Goal: Information Seeking & Learning: Learn about a topic

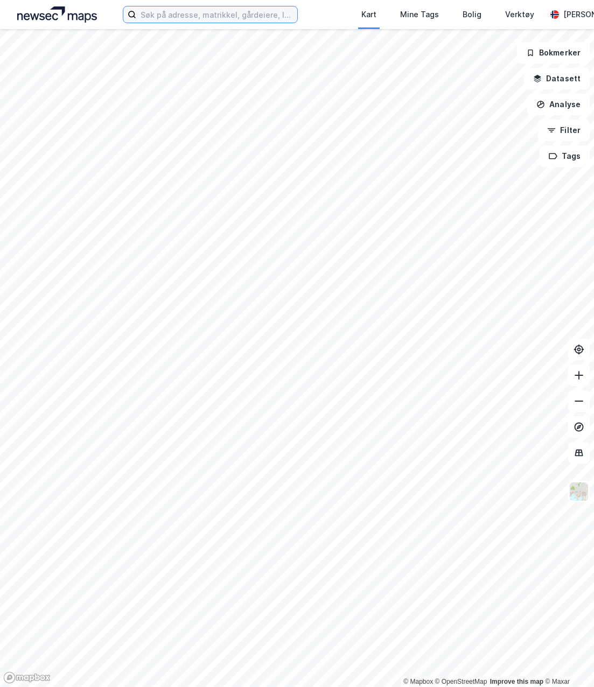
click at [232, 11] on input at bounding box center [216, 14] width 161 height 16
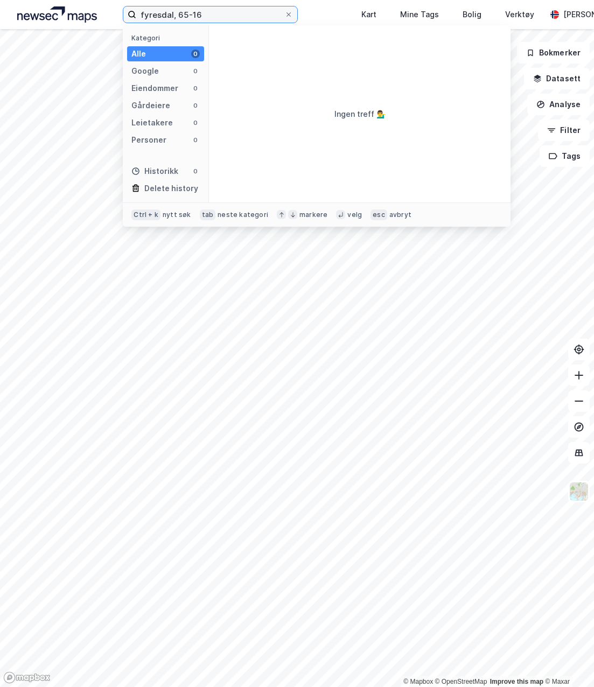
type input "fyresdal, 65-16"
click at [172, 15] on input "fyresdal, 65-16" at bounding box center [210, 14] width 148 height 16
click at [181, 15] on input "fyresdal, 65-16" at bounding box center [210, 14] width 148 height 16
click at [192, 9] on input "fyresdal, 65-16" at bounding box center [210, 14] width 148 height 16
click at [177, 13] on input "fyresdal, 65-16" at bounding box center [210, 14] width 148 height 16
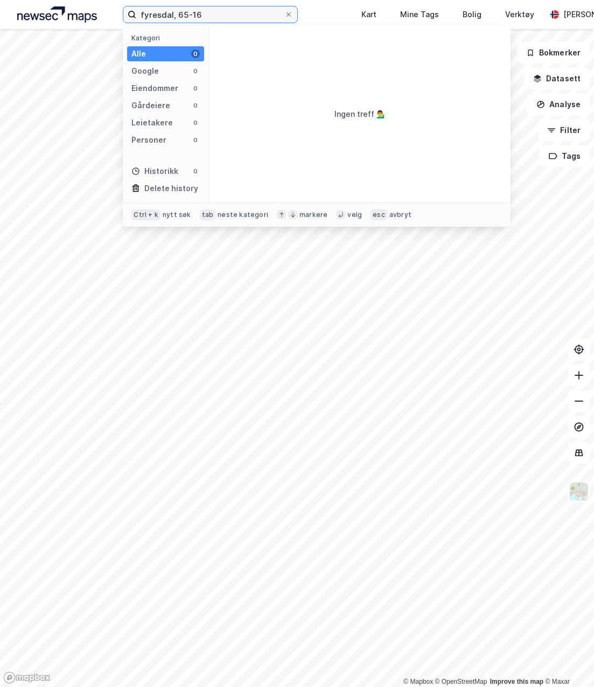
click at [192, 17] on input "fyresdal, 65-16" at bounding box center [210, 14] width 148 height 16
click at [207, 19] on input "fyresdal, 65-16" at bounding box center [210, 14] width 148 height 16
click at [206, 19] on input "fyresdal, 65-16" at bounding box center [210, 14] width 148 height 16
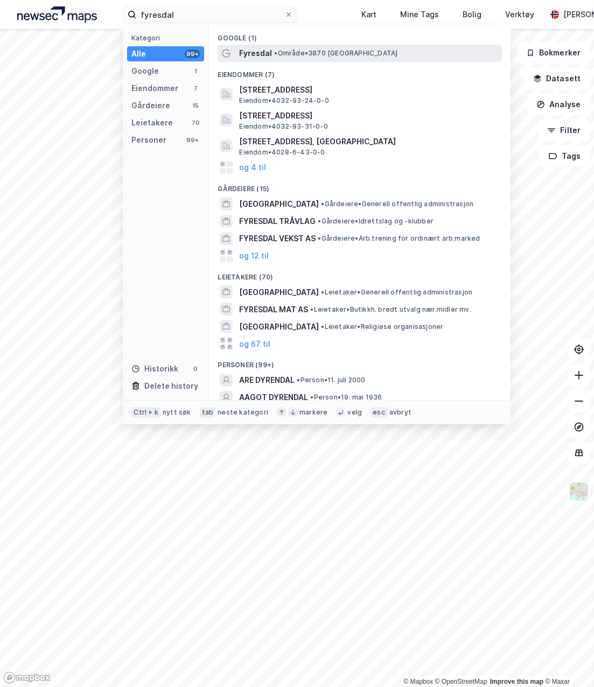
click at [265, 50] on span "Fyresdal" at bounding box center [255, 53] width 33 height 13
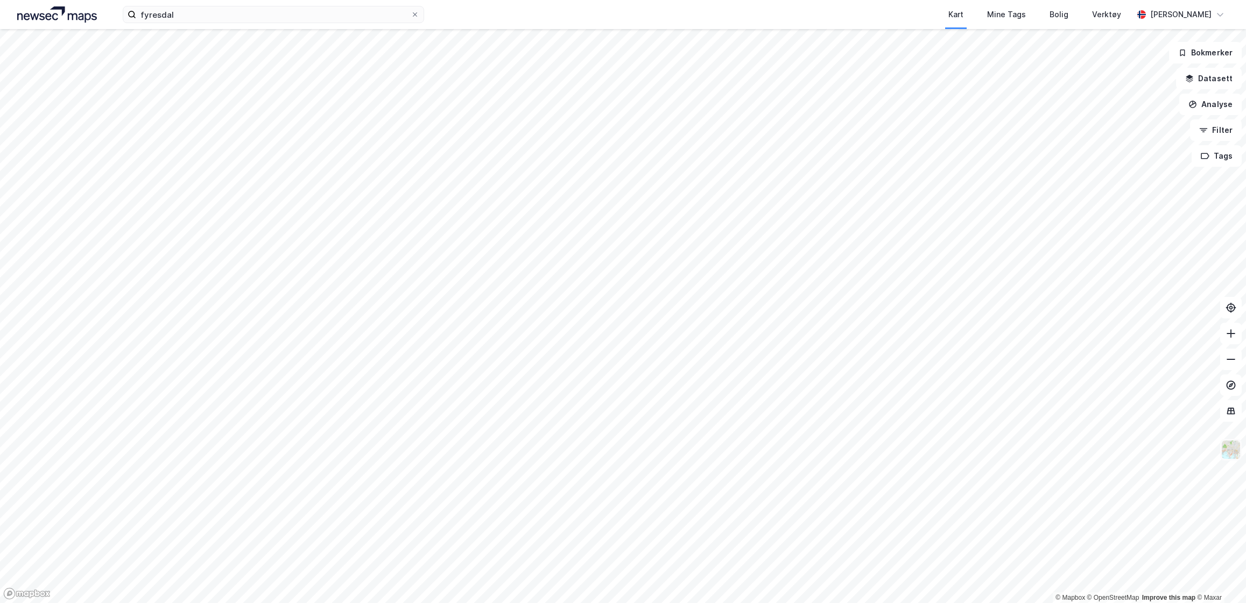
click at [593, 452] on img at bounding box center [1231, 450] width 20 height 20
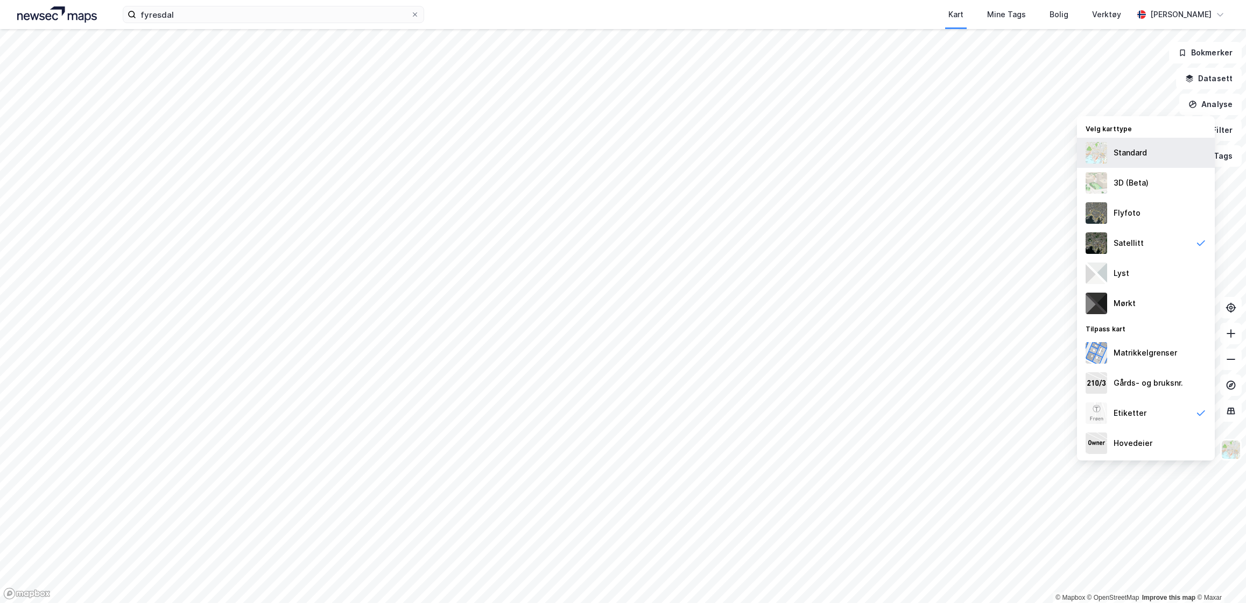
click at [593, 163] on div "Standard" at bounding box center [1146, 153] width 138 height 30
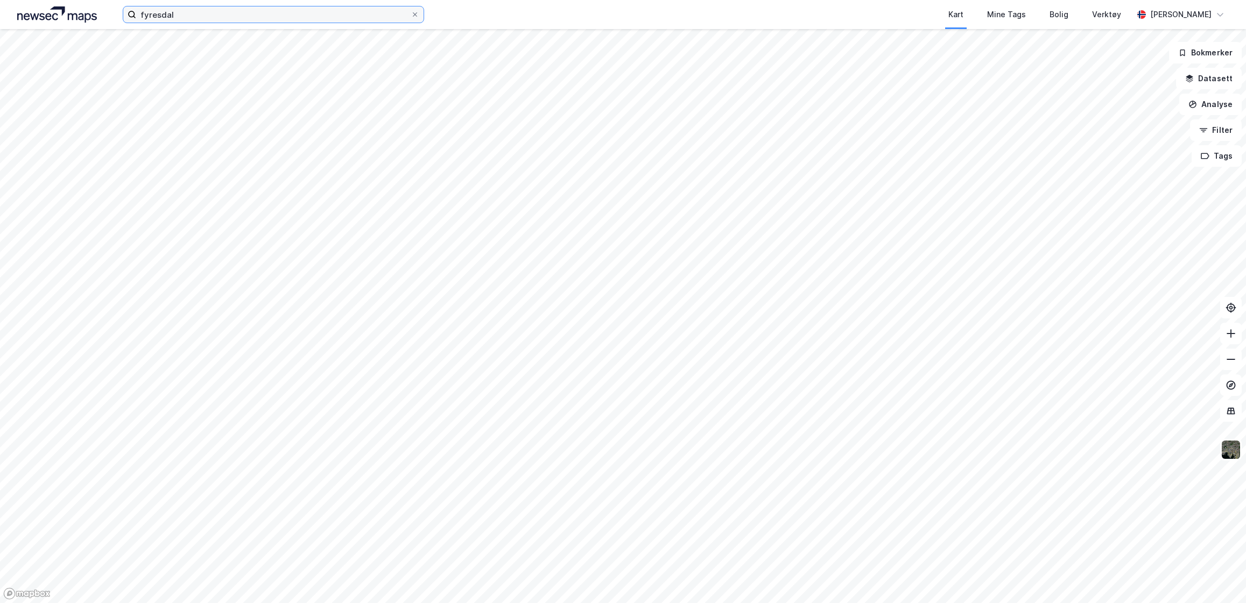
click at [205, 19] on input "fyresdal" at bounding box center [273, 14] width 275 height 16
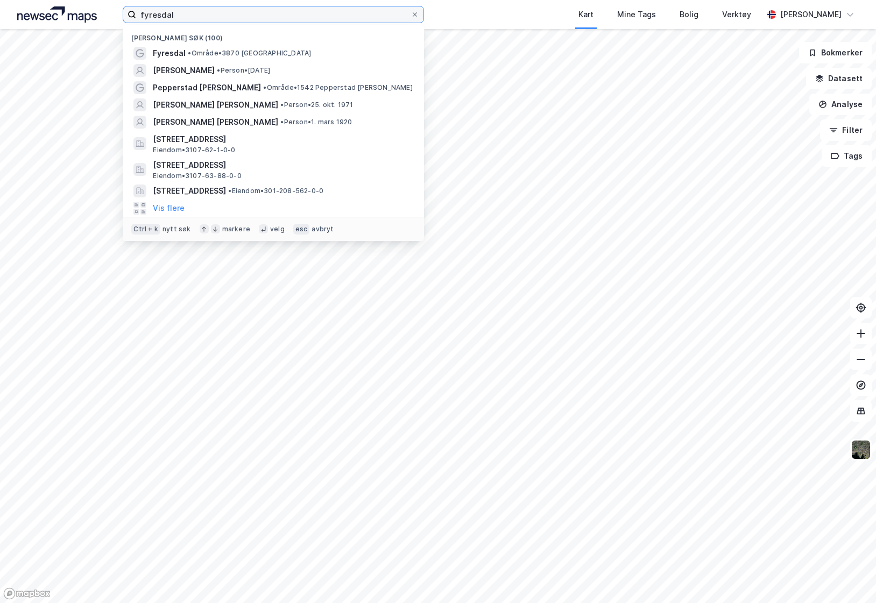
click at [200, 18] on input "fyresdal" at bounding box center [273, 14] width 275 height 16
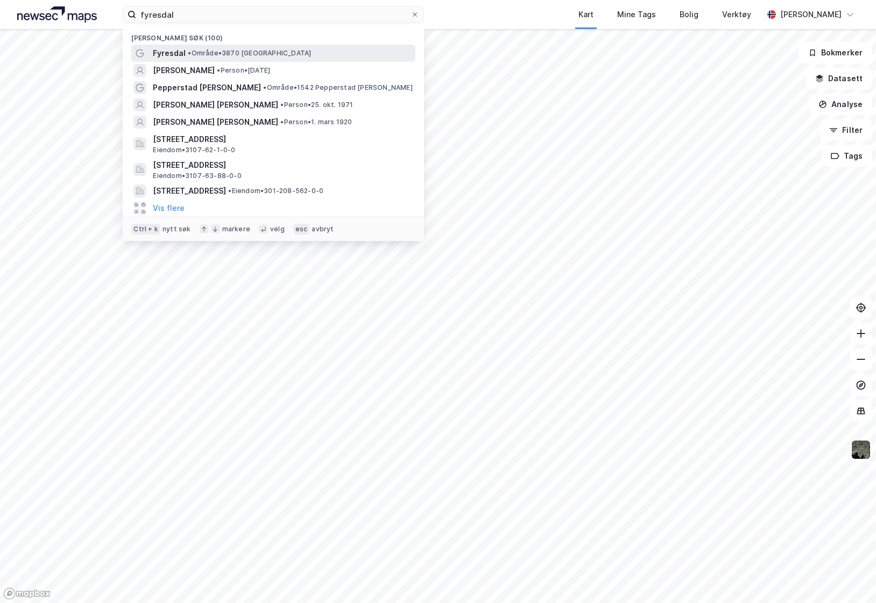
click at [200, 51] on span "• Område • 3870 [GEOGRAPHIC_DATA]" at bounding box center [249, 53] width 123 height 9
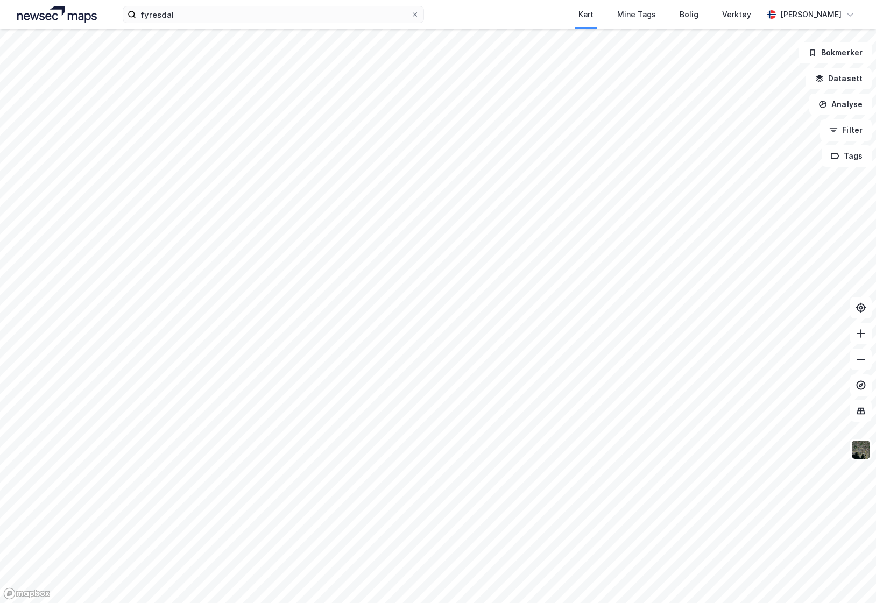
click at [81, 18] on img at bounding box center [57, 14] width 80 height 16
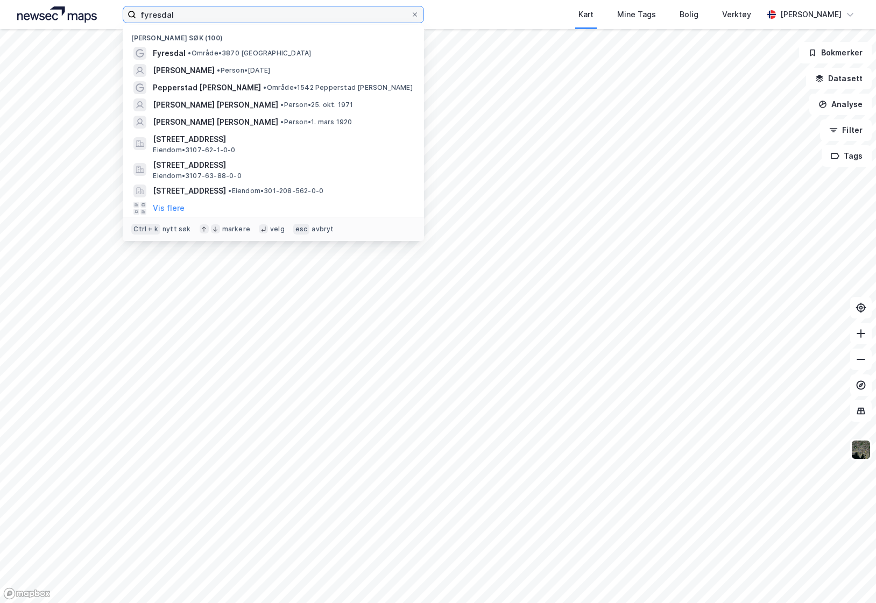
click at [188, 14] on input "fyresdal" at bounding box center [273, 14] width 275 height 16
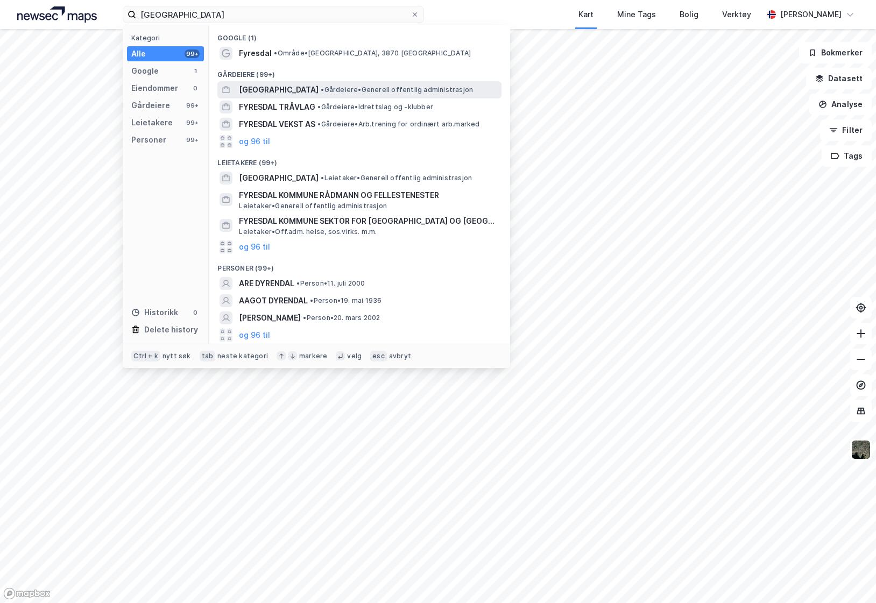
click at [238, 87] on div "[GEOGRAPHIC_DATA] • Gårdeiere • Generell offentlig administrasjon" at bounding box center [359, 89] width 284 height 17
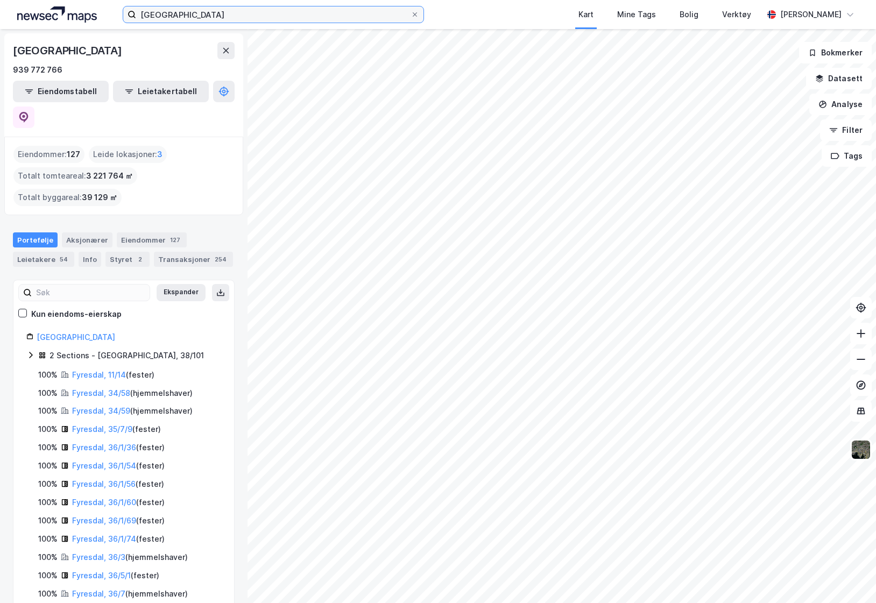
click at [176, 16] on input "[GEOGRAPHIC_DATA]" at bounding box center [273, 14] width 275 height 16
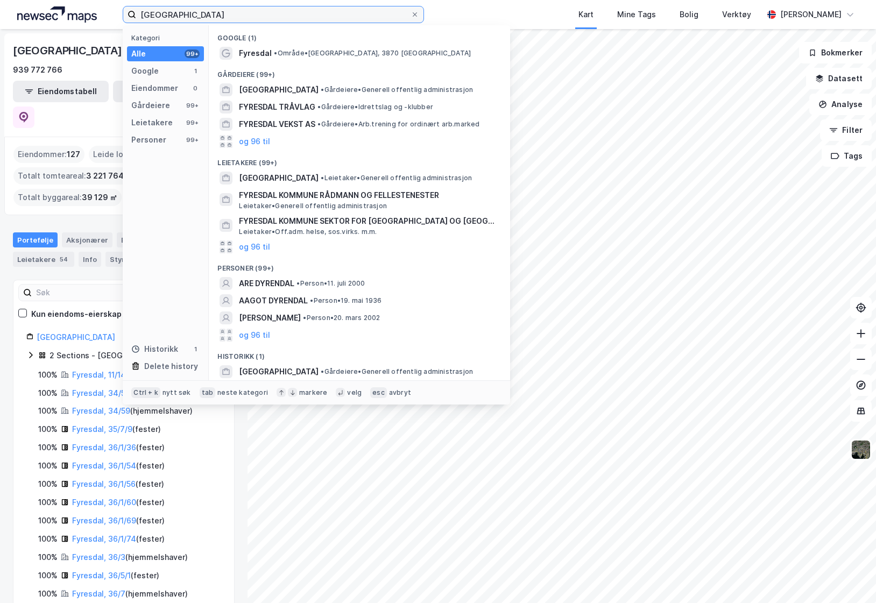
click at [176, 16] on input "[GEOGRAPHIC_DATA]" at bounding box center [273, 14] width 275 height 16
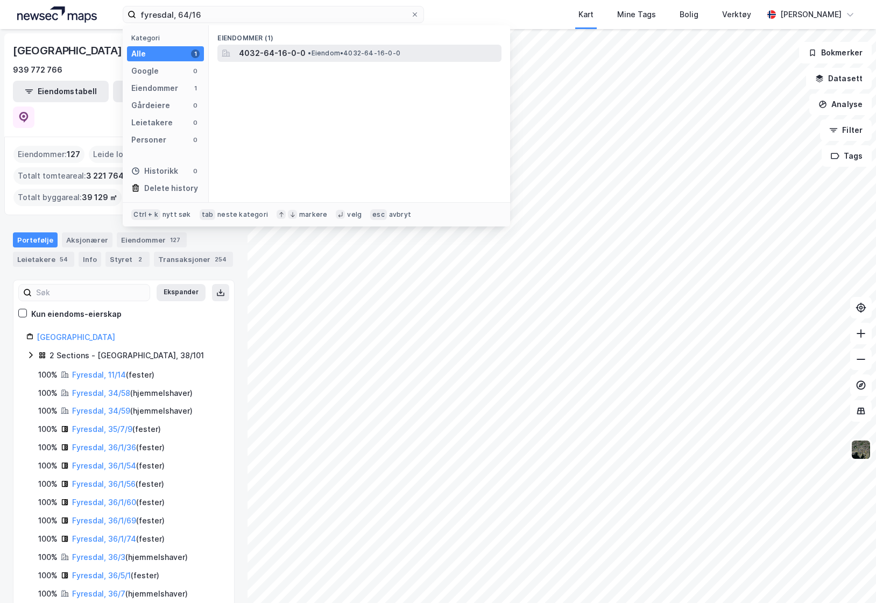
click at [264, 49] on span "4032-64-16-0-0" at bounding box center [272, 53] width 67 height 13
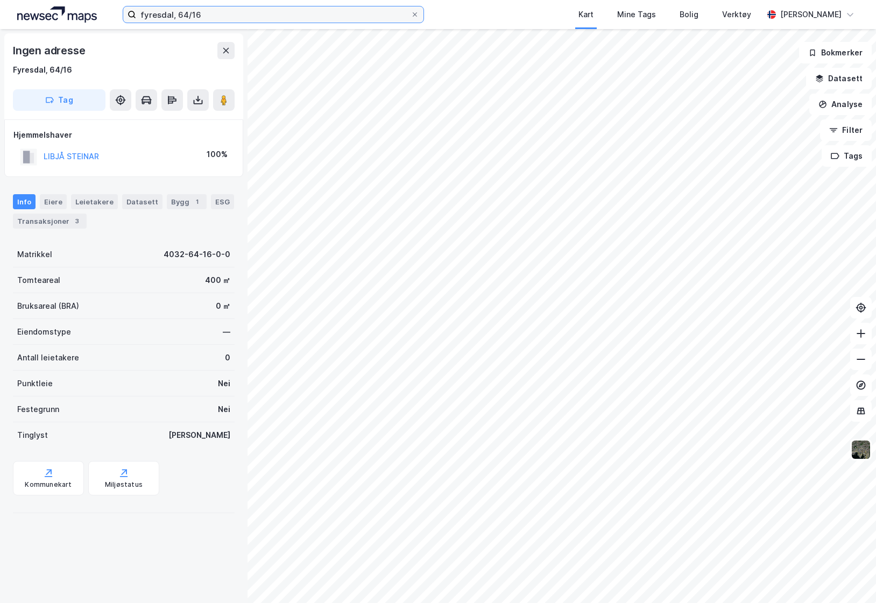
click at [184, 13] on input "fyresdal, 64/16" at bounding box center [273, 14] width 275 height 16
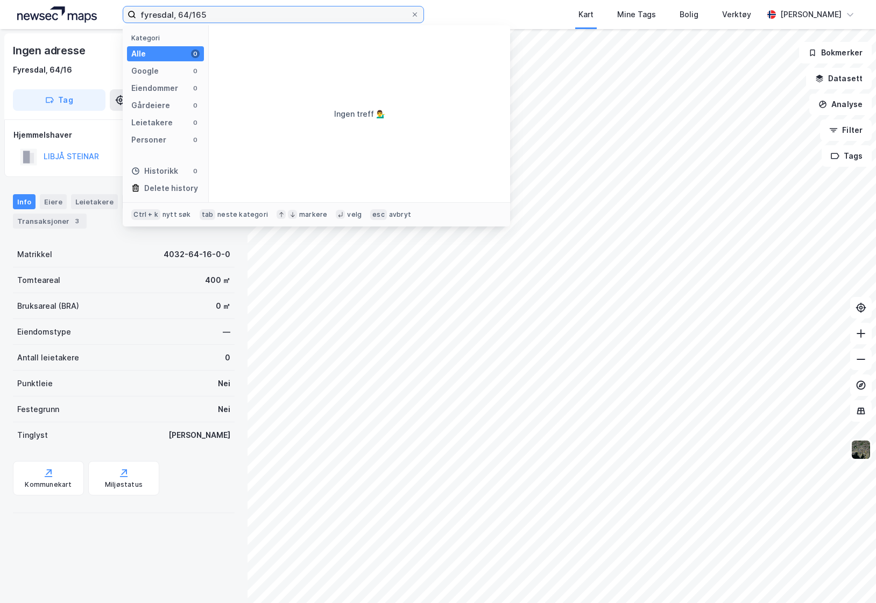
click at [193, 13] on input "fyresdal, 64/165" at bounding box center [273, 14] width 275 height 16
click at [185, 16] on input "fyresdal, 64/16" at bounding box center [273, 14] width 275 height 16
click at [209, 20] on input "fyresdal, 65/16" at bounding box center [273, 14] width 275 height 16
click at [181, 10] on input "fyresdal, 65/16" at bounding box center [273, 14] width 275 height 16
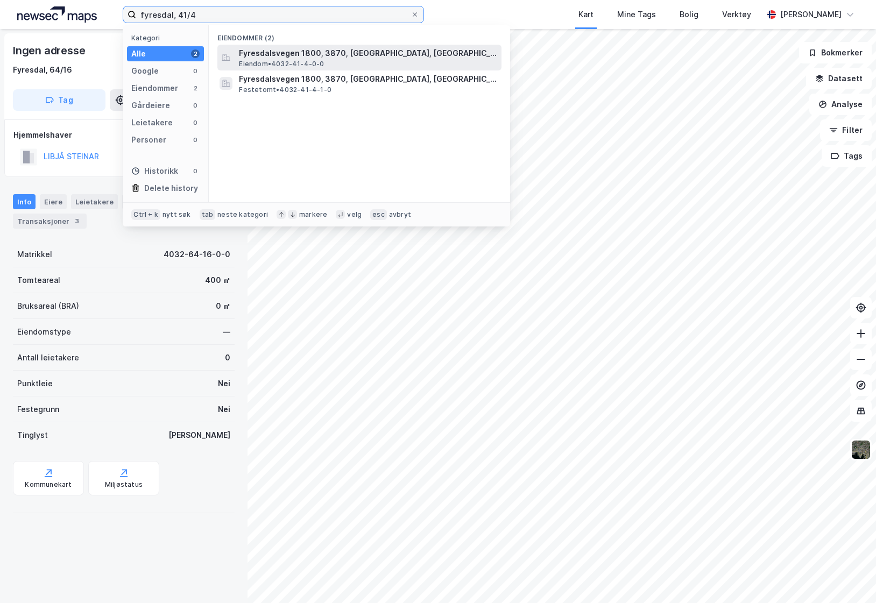
type input "fyresdal, 41/4"
click at [277, 65] on span "Eiendom • 4032-41-4-0-0" at bounding box center [281, 64] width 85 height 9
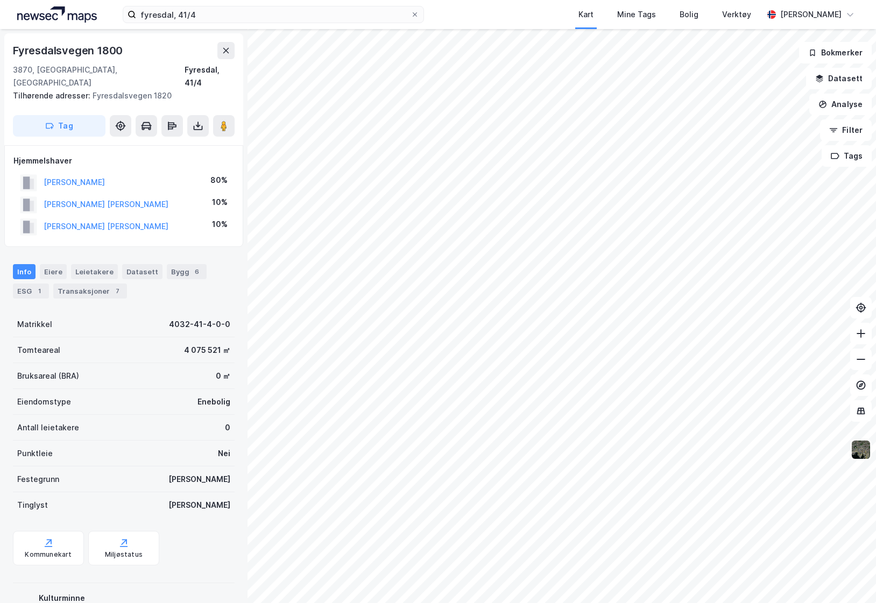
click at [593, 449] on img at bounding box center [861, 450] width 20 height 20
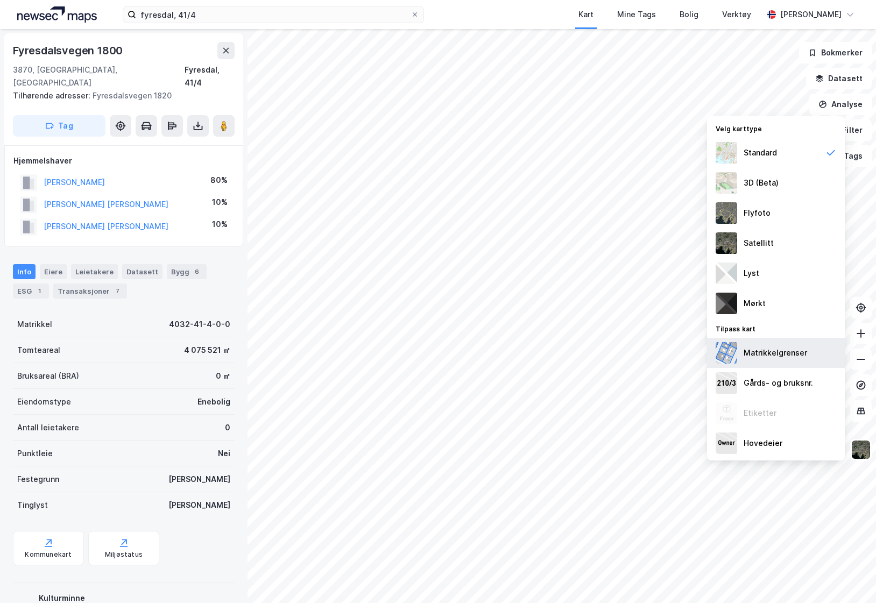
click at [593, 354] on div "Matrikkelgrenser" at bounding box center [776, 353] width 64 height 13
click at [593, 384] on div "Gårds- og bruksnr." at bounding box center [778, 383] width 69 height 13
click at [593, 455] on div "Hovedeier" at bounding box center [776, 443] width 138 height 30
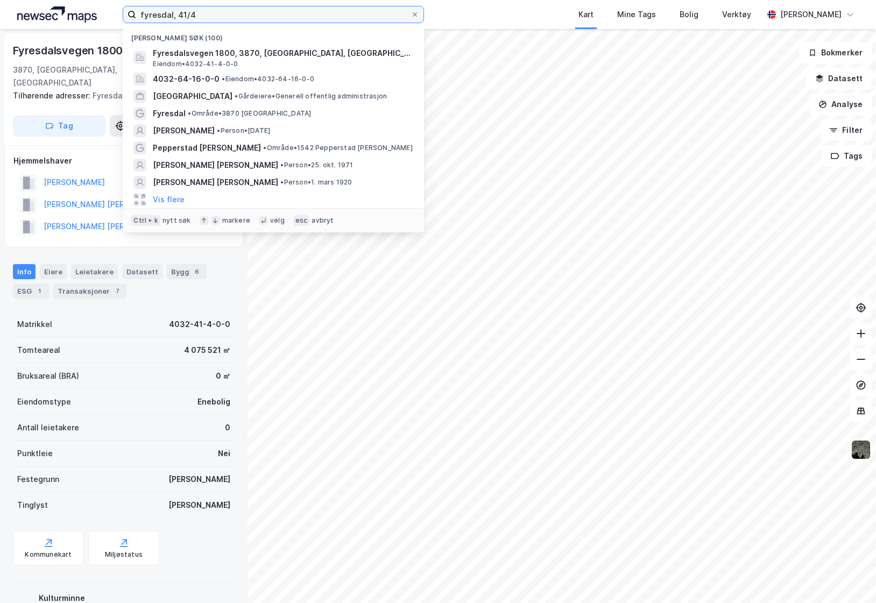
click at [250, 18] on input "fyresdal, 41/4" at bounding box center [273, 14] width 275 height 16
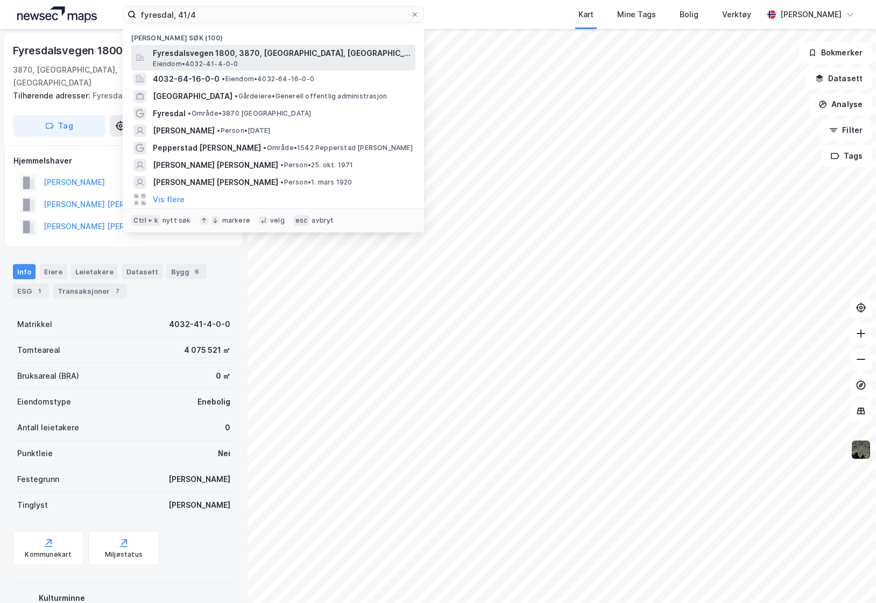
click at [261, 52] on span "Fyresdalsvegen 1800, 3870, [GEOGRAPHIC_DATA], [GEOGRAPHIC_DATA]" at bounding box center [282, 53] width 258 height 13
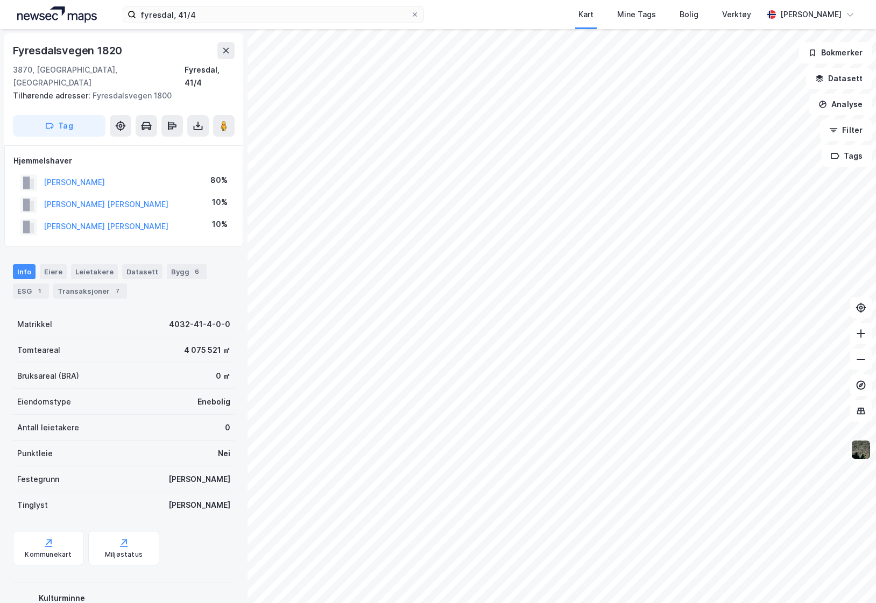
click at [593, 453] on img at bounding box center [861, 450] width 20 height 20
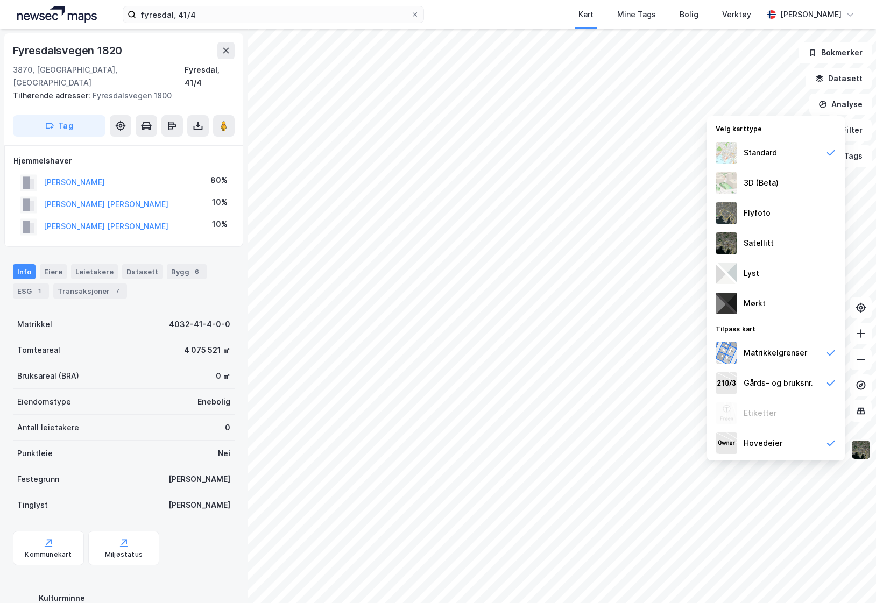
click at [593, 453] on img at bounding box center [861, 450] width 20 height 20
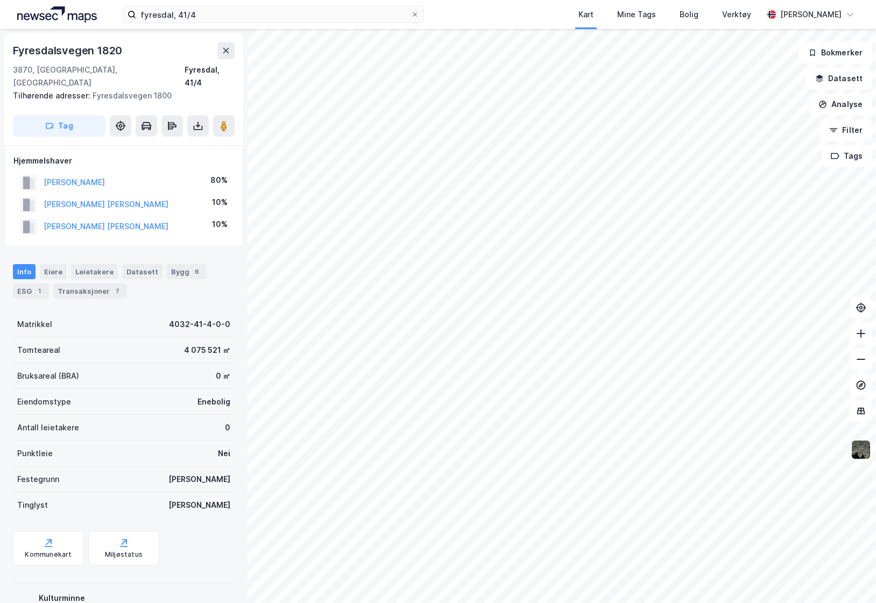
click at [24, 264] on div "Info" at bounding box center [24, 271] width 23 height 15
click at [55, 264] on div "Eiere" at bounding box center [53, 271] width 27 height 15
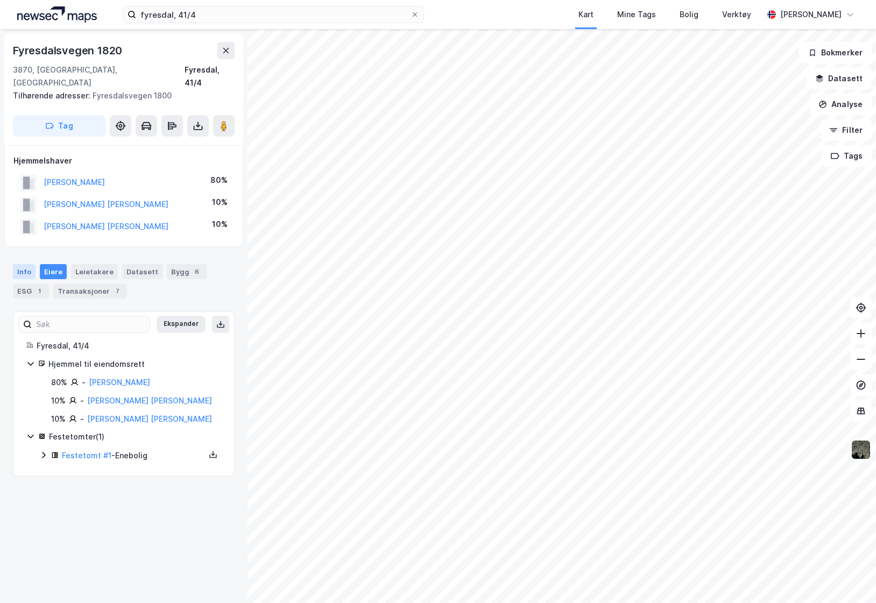
click at [23, 264] on div "Info" at bounding box center [24, 271] width 23 height 15
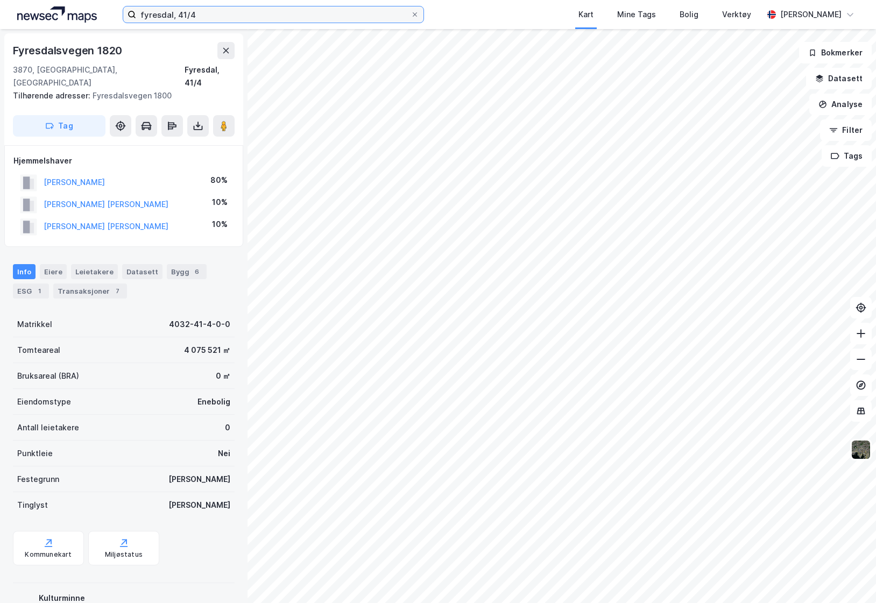
click at [334, 15] on input "fyresdal, 41/4" at bounding box center [273, 14] width 275 height 16
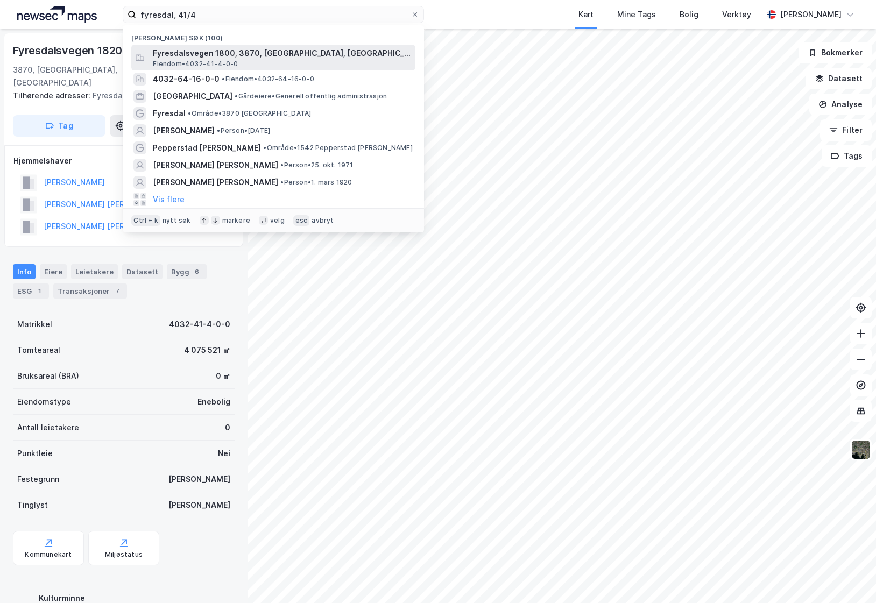
click at [333, 57] on span "Fyresdalsvegen 1800, 3870, [GEOGRAPHIC_DATA], [GEOGRAPHIC_DATA]" at bounding box center [282, 53] width 258 height 13
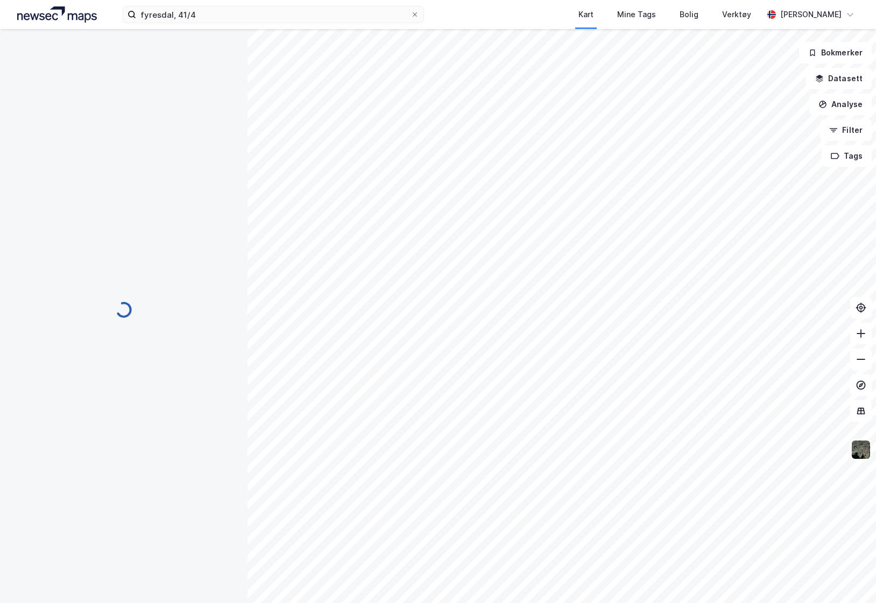
scroll to position [1, 0]
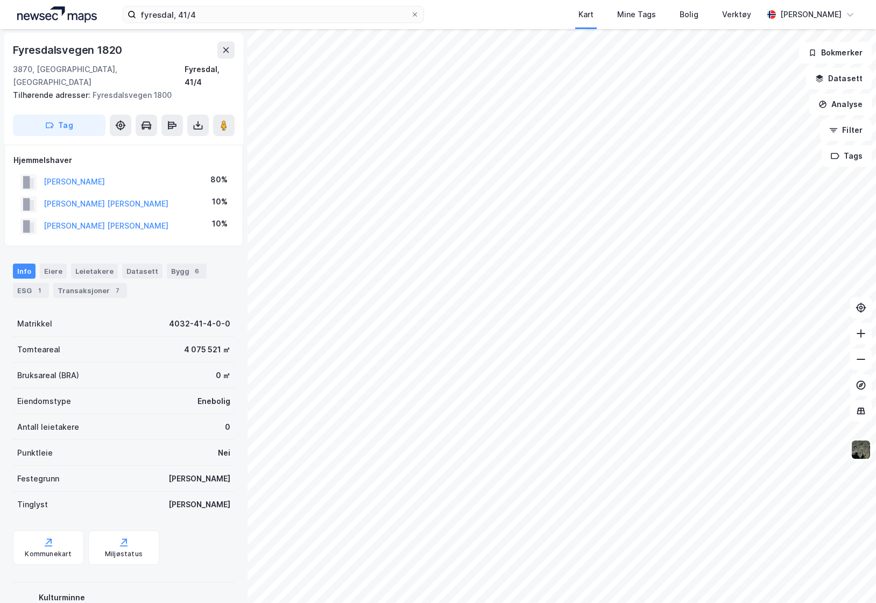
click at [32, 23] on div "fyresdal, 41/4 Kart Mine Tags [PERSON_NAME] Verktøy [PERSON_NAME]" at bounding box center [438, 14] width 876 height 29
click at [38, 12] on img at bounding box center [57, 14] width 80 height 16
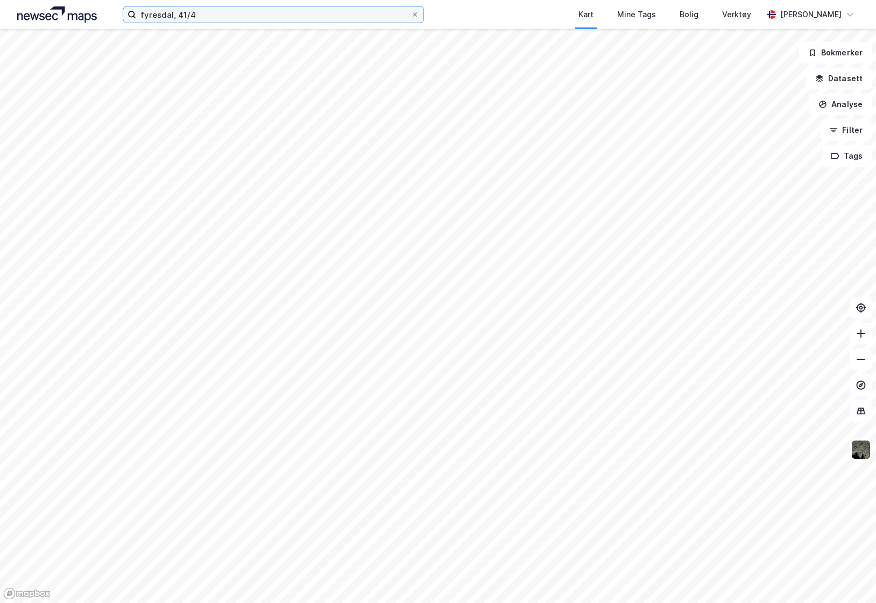
click at [212, 16] on input "fyresdal, 41/4" at bounding box center [273, 14] width 275 height 16
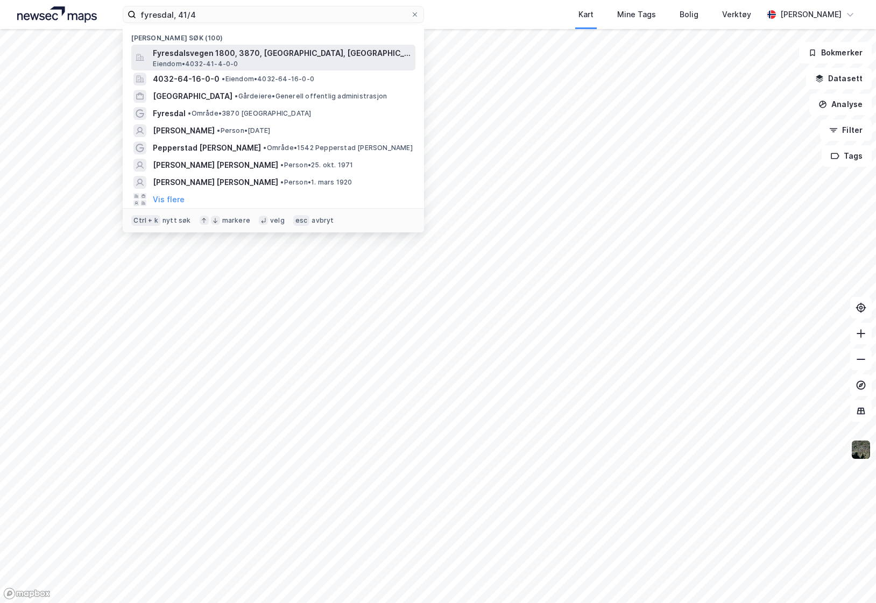
click at [218, 52] on span "Fyresdalsvegen 1800, 3870, [GEOGRAPHIC_DATA], [GEOGRAPHIC_DATA]" at bounding box center [282, 53] width 258 height 13
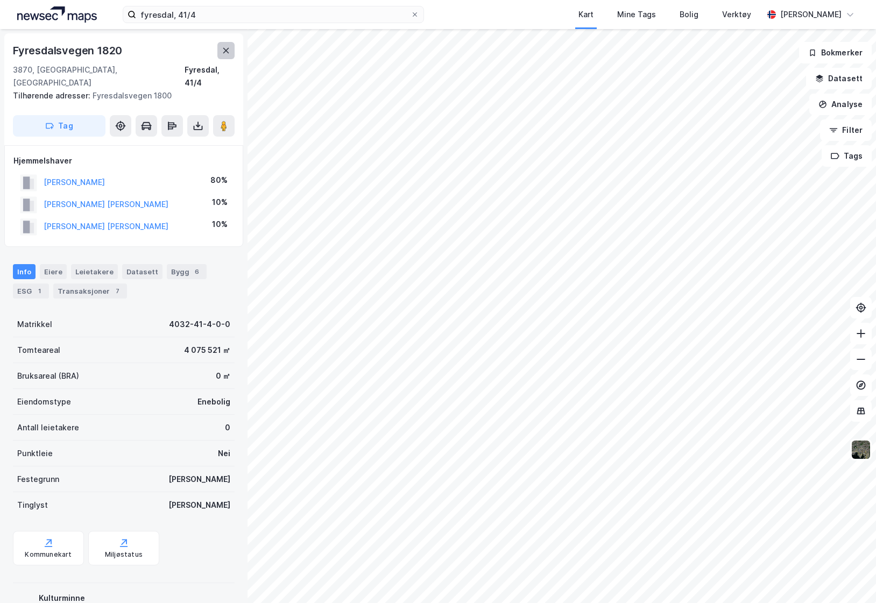
scroll to position [1, 0]
click at [593, 414] on button at bounding box center [861, 411] width 22 height 22
click at [593, 453] on img at bounding box center [861, 450] width 20 height 20
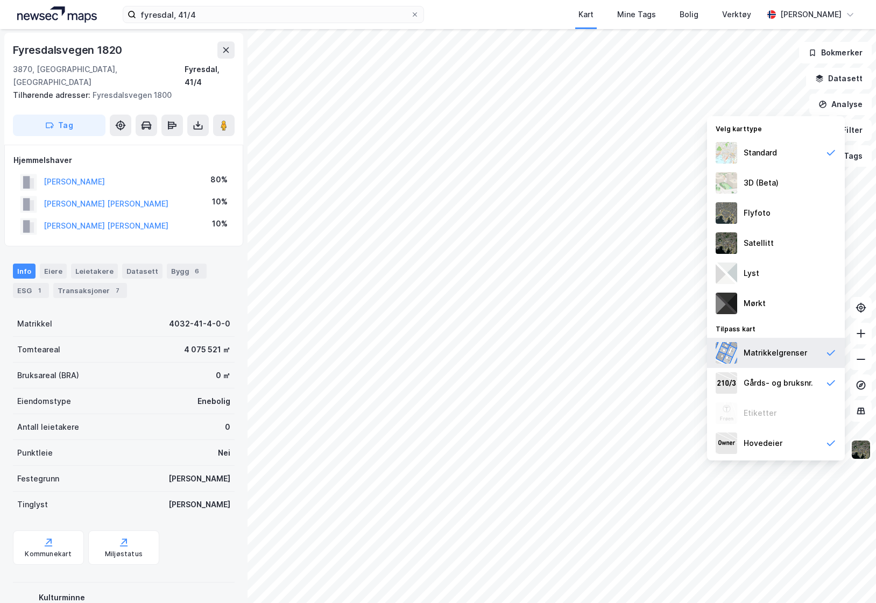
click at [593, 356] on div "Matrikkelgrenser" at bounding box center [776, 353] width 64 height 13
drag, startPoint x: 785, startPoint y: 356, endPoint x: 771, endPoint y: 400, distance: 46.7
click at [593, 404] on div "Etiketter" at bounding box center [776, 413] width 138 height 30
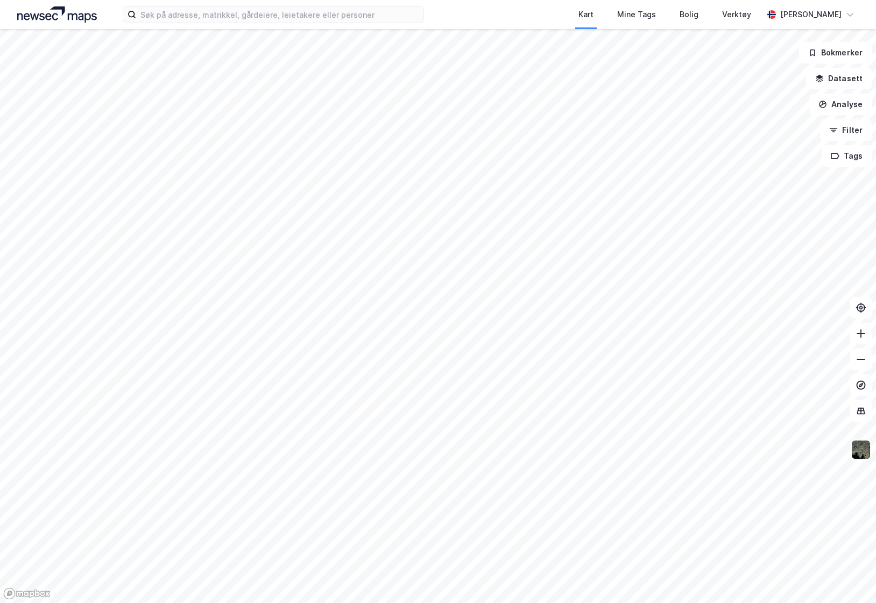
click at [868, 445] on img at bounding box center [861, 450] width 20 height 20
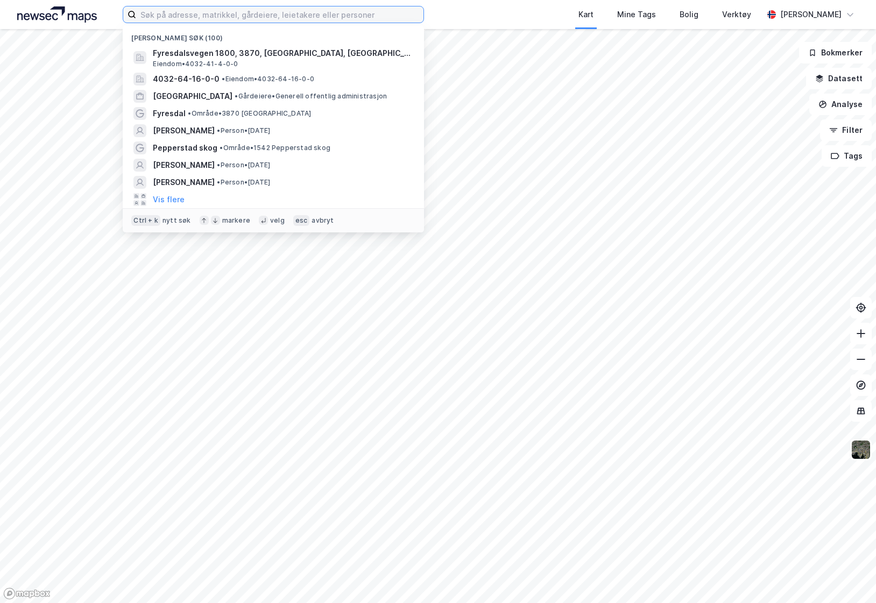
click at [217, 13] on input at bounding box center [279, 14] width 287 height 16
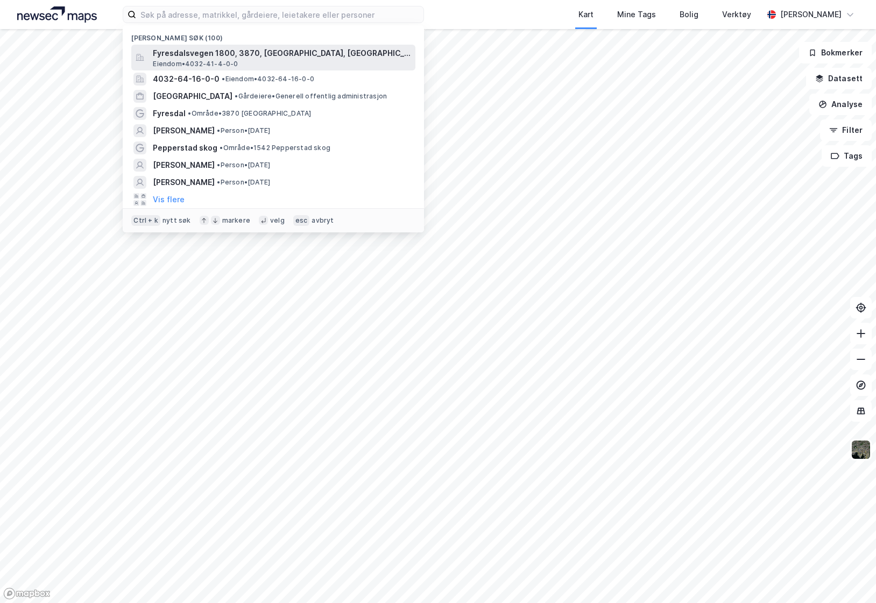
click at [223, 51] on span "Fyresdalsvegen 1800, 3870, [GEOGRAPHIC_DATA], [GEOGRAPHIC_DATA]" at bounding box center [282, 53] width 258 height 13
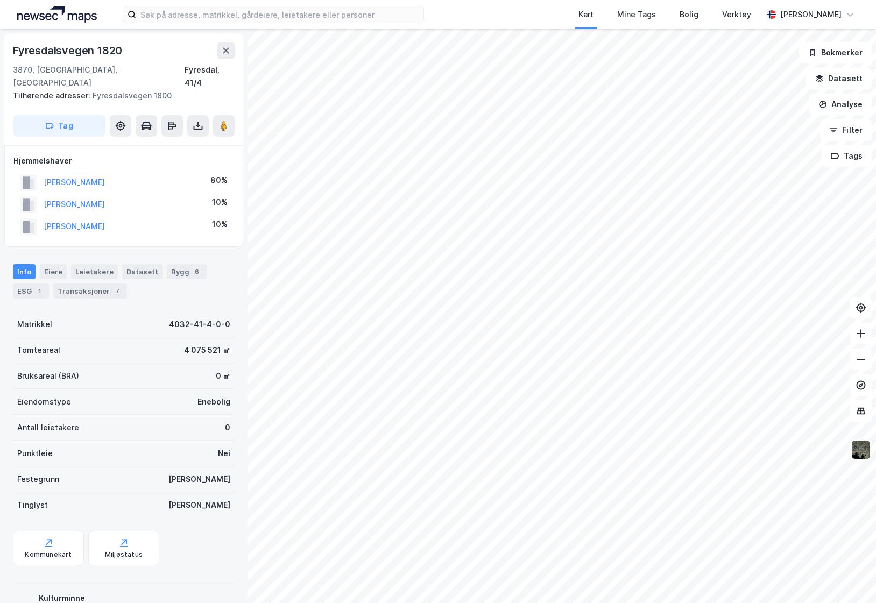
click at [862, 453] on img at bounding box center [861, 450] width 20 height 20
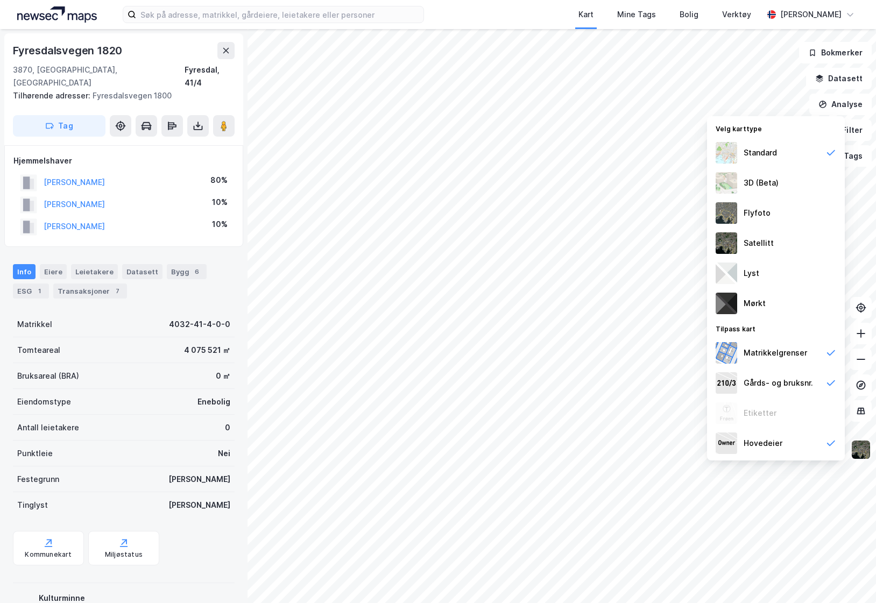
click at [861, 453] on img at bounding box center [861, 450] width 20 height 20
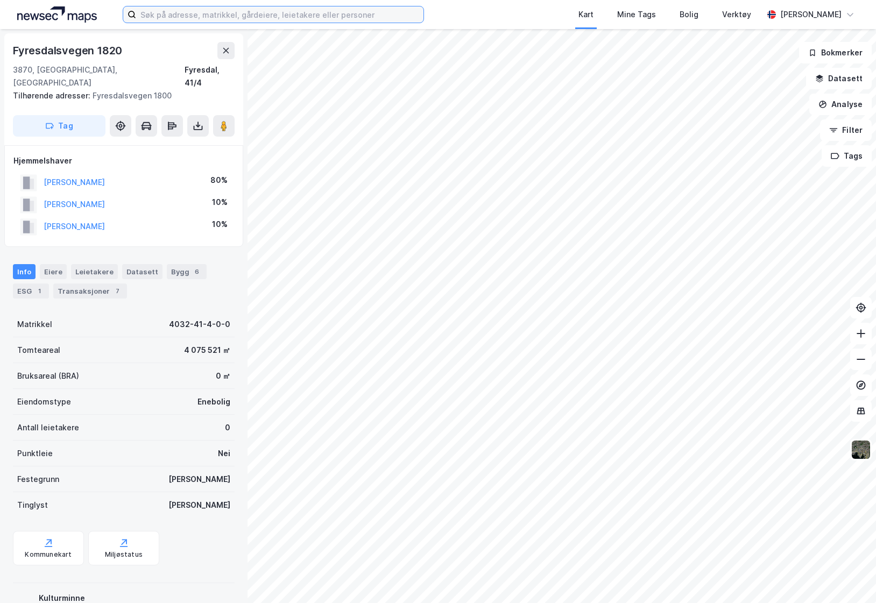
click at [241, 16] on input at bounding box center [279, 14] width 287 height 16
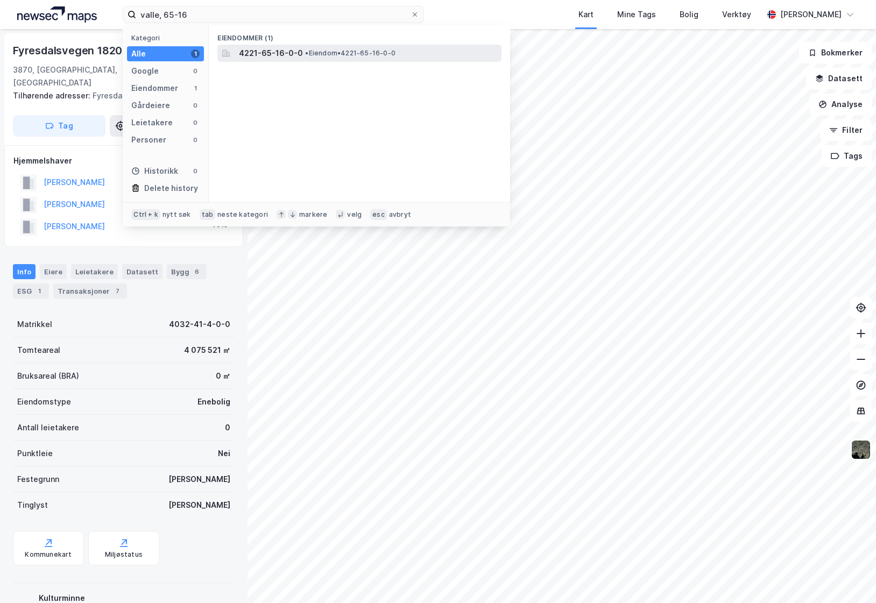
click at [307, 49] on span "•" at bounding box center [306, 53] width 3 height 8
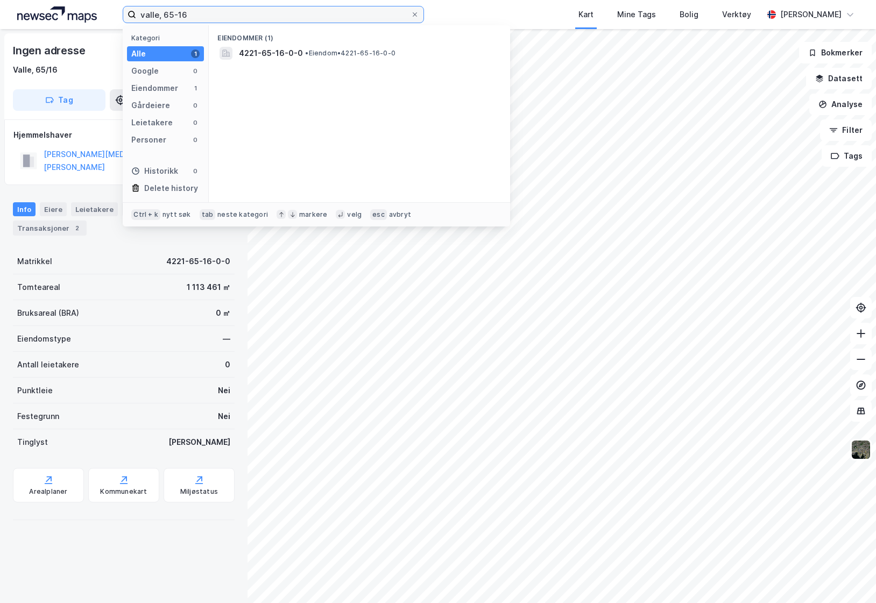
click at [159, 20] on input "valle, 65-16" at bounding box center [273, 14] width 275 height 16
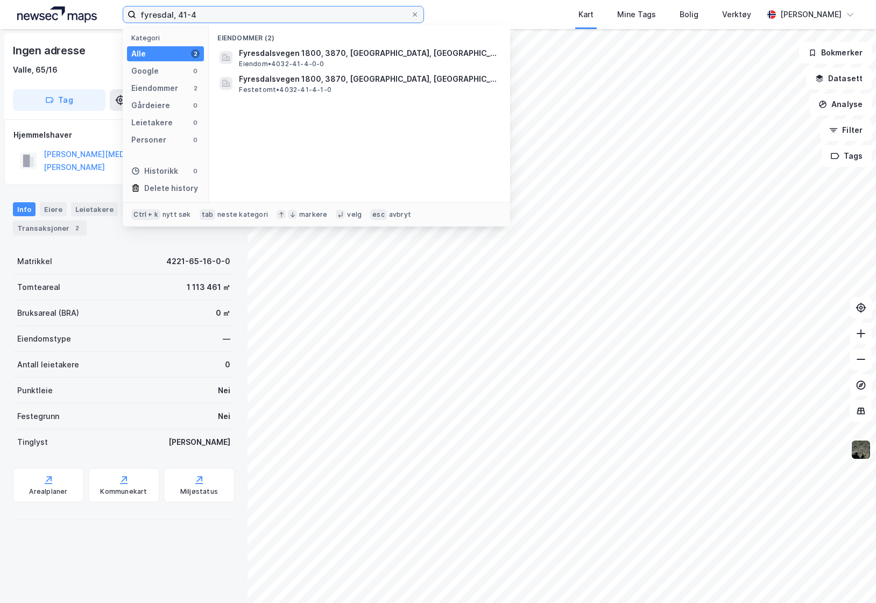
type input "fyresdal, 41-4"
